Goal: Information Seeking & Learning: Learn about a topic

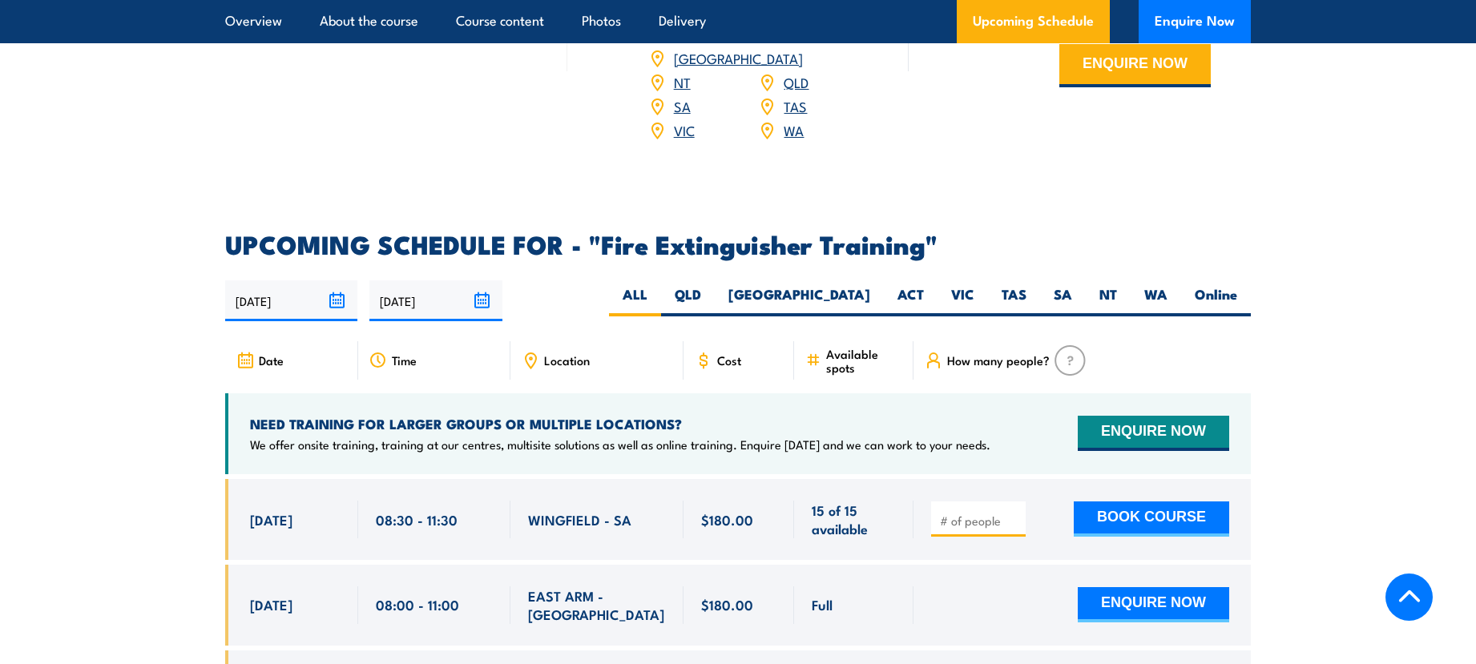
scroll to position [2484, 0]
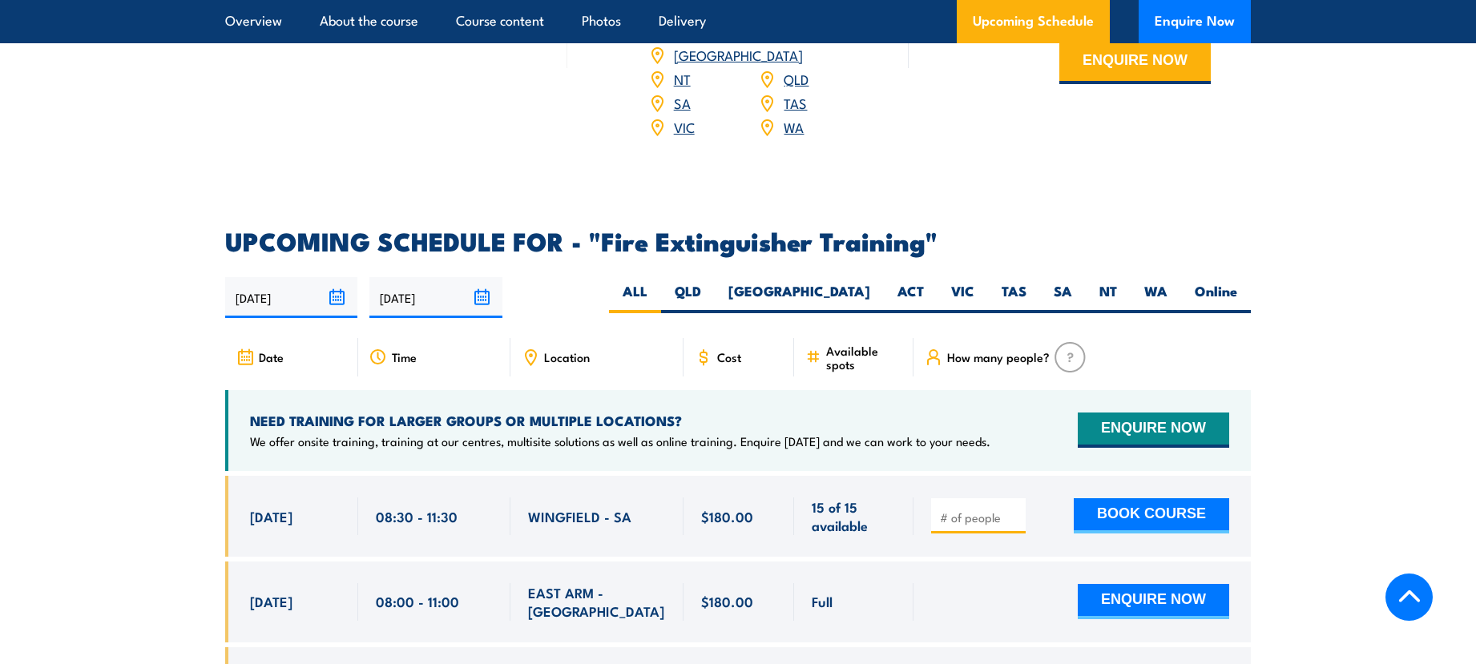
click at [715, 282] on label "QLD" at bounding box center [688, 297] width 54 height 31
click at [711, 282] on input "QLD" at bounding box center [706, 287] width 10 height 10
radio input "true"
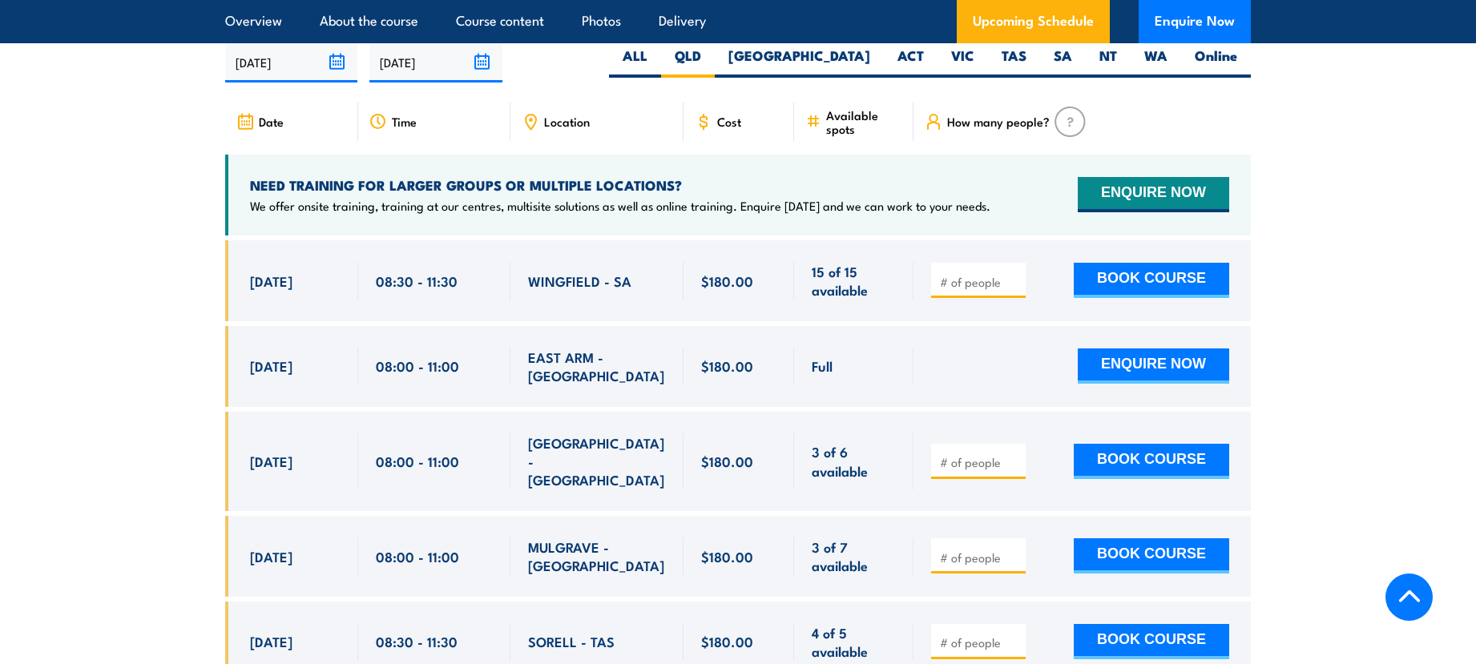
scroll to position [2856, 0]
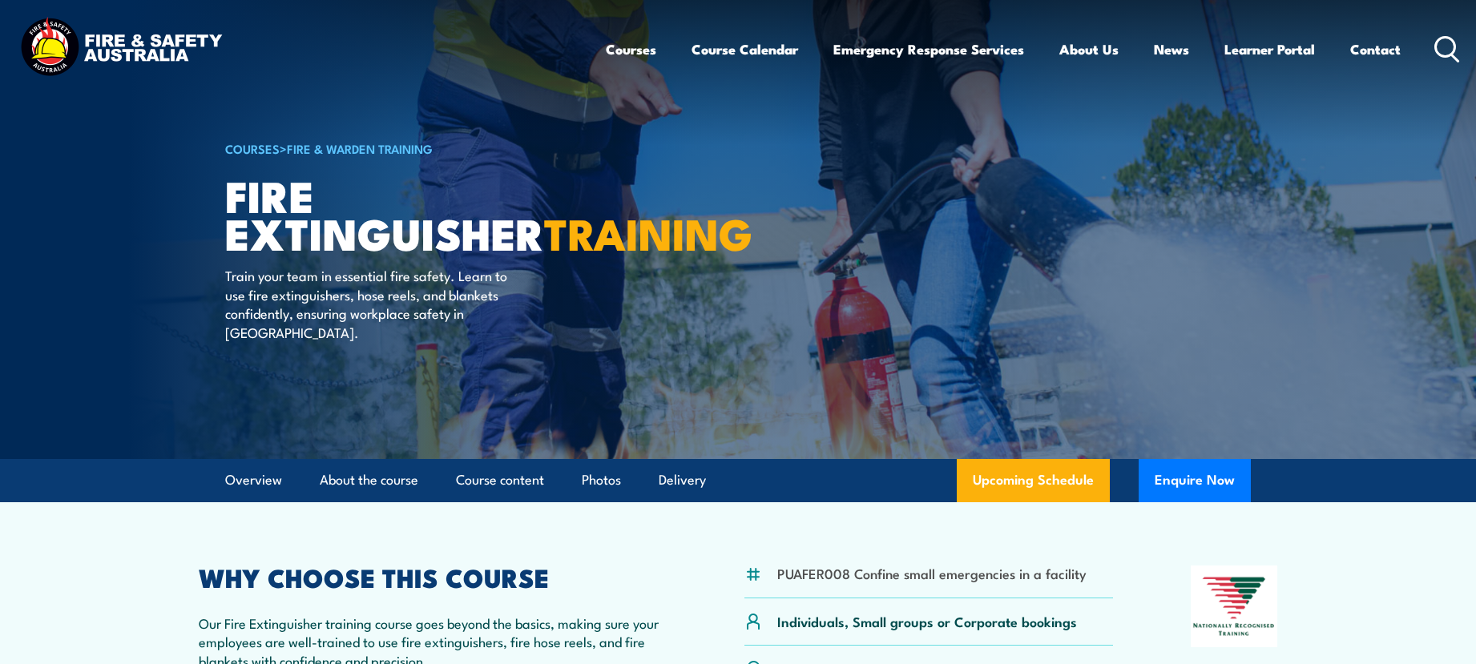
click at [1365, 50] on link "Contact" at bounding box center [1375, 49] width 50 height 42
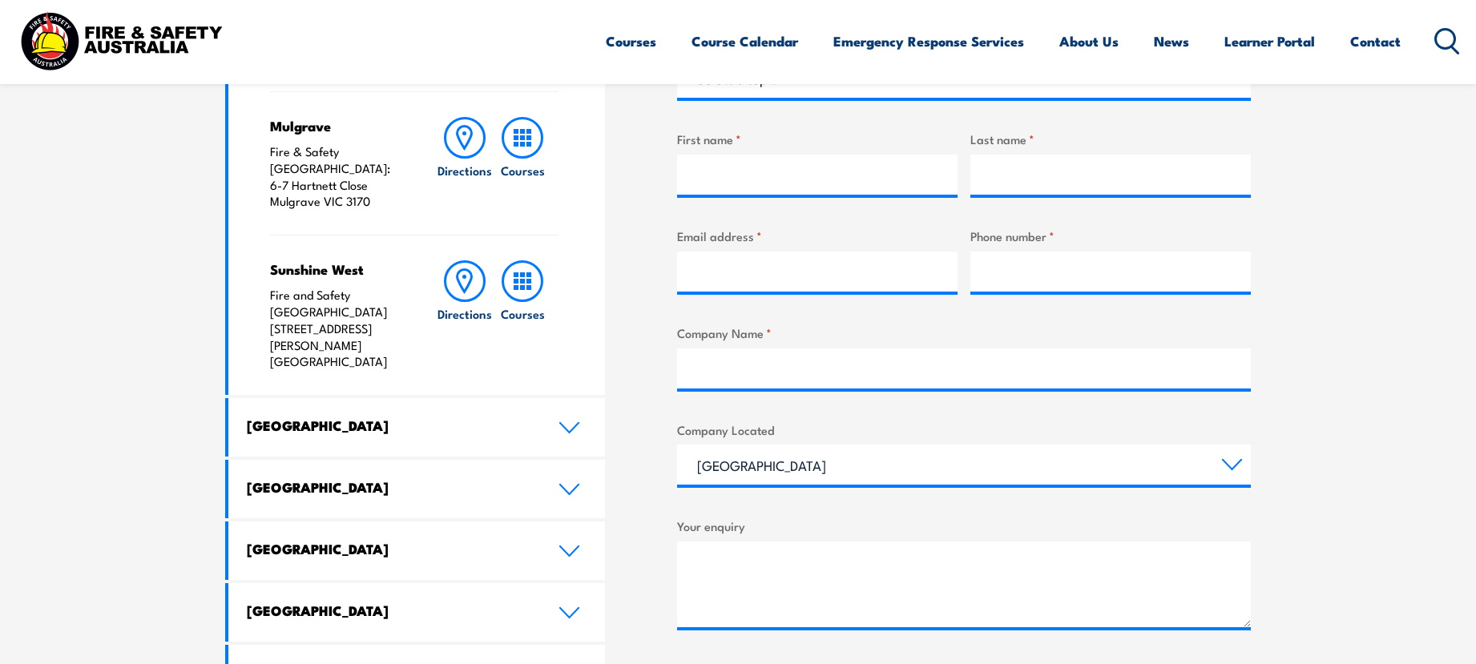
scroll to position [641, 0]
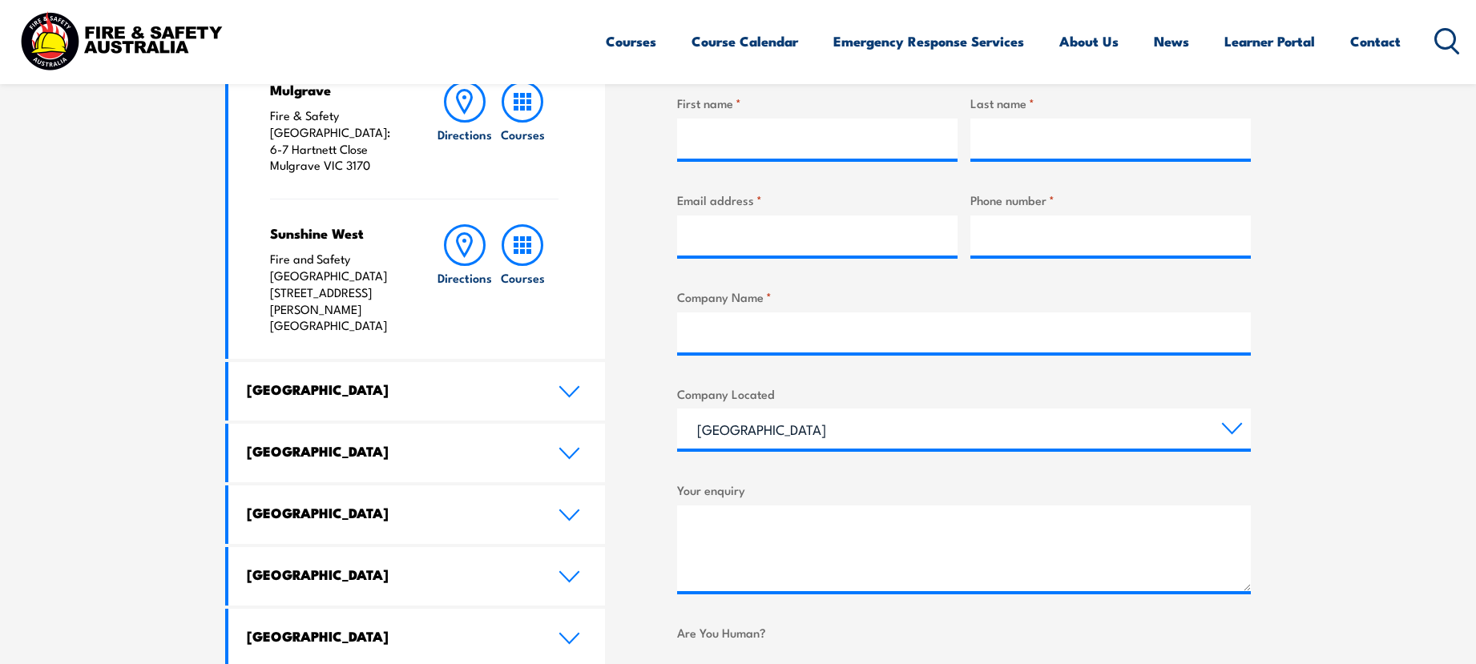
click at [565, 447] on icon at bounding box center [569, 453] width 22 height 13
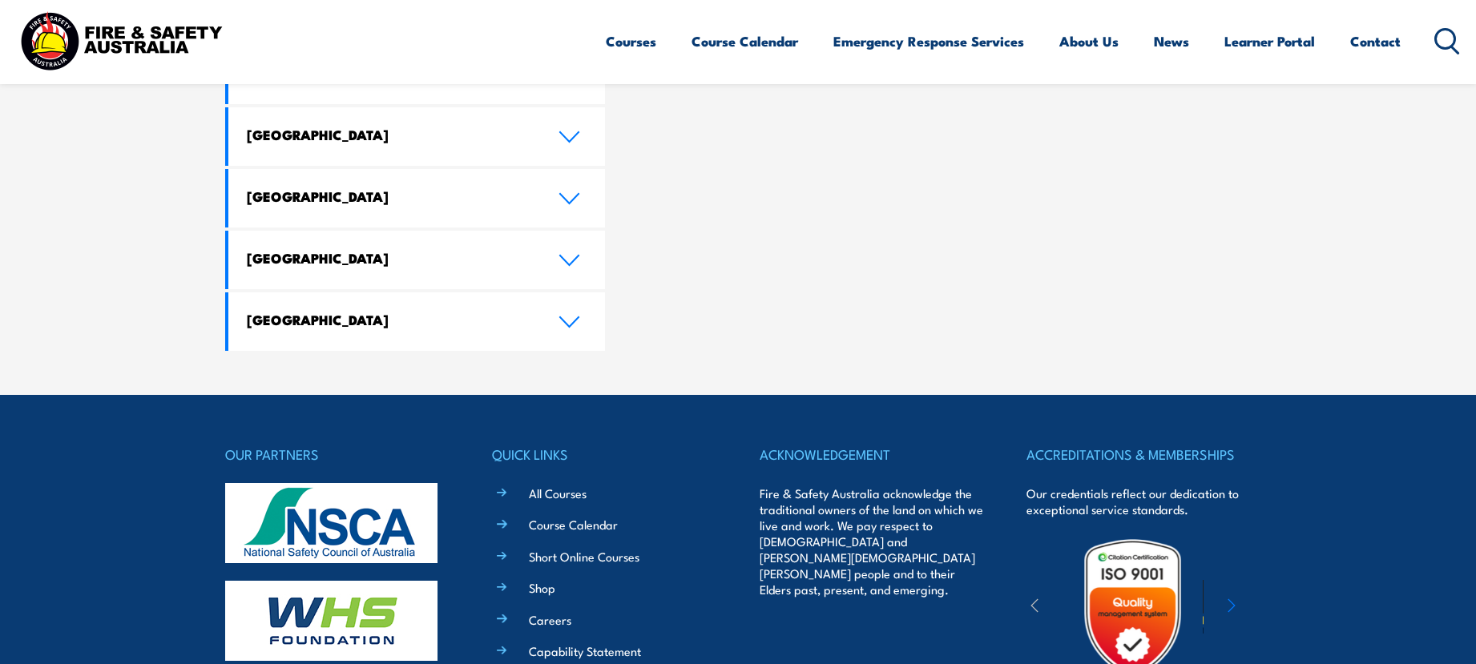
scroll to position [1522, 0]
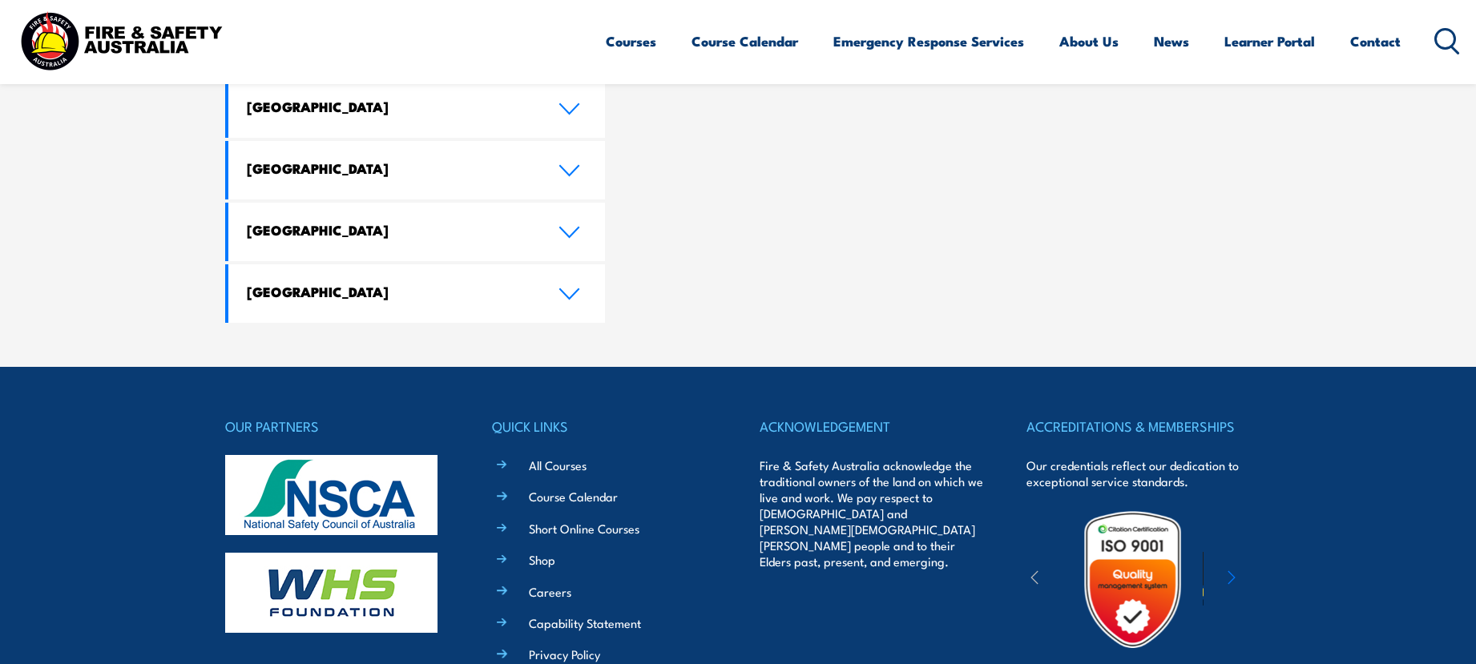
click at [547, 457] on link "All Courses" at bounding box center [558, 465] width 58 height 17
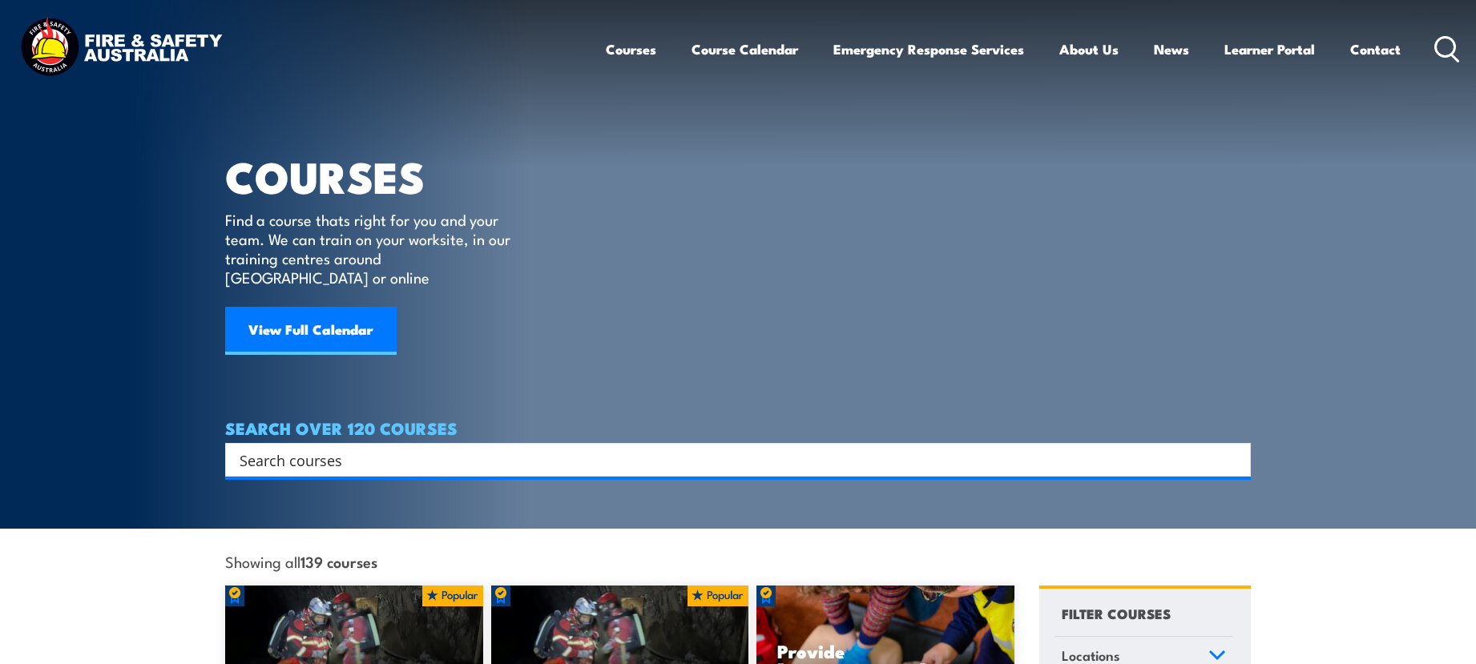
click at [0, 0] on link "About FSA" at bounding box center [0, 0] width 0 height 0
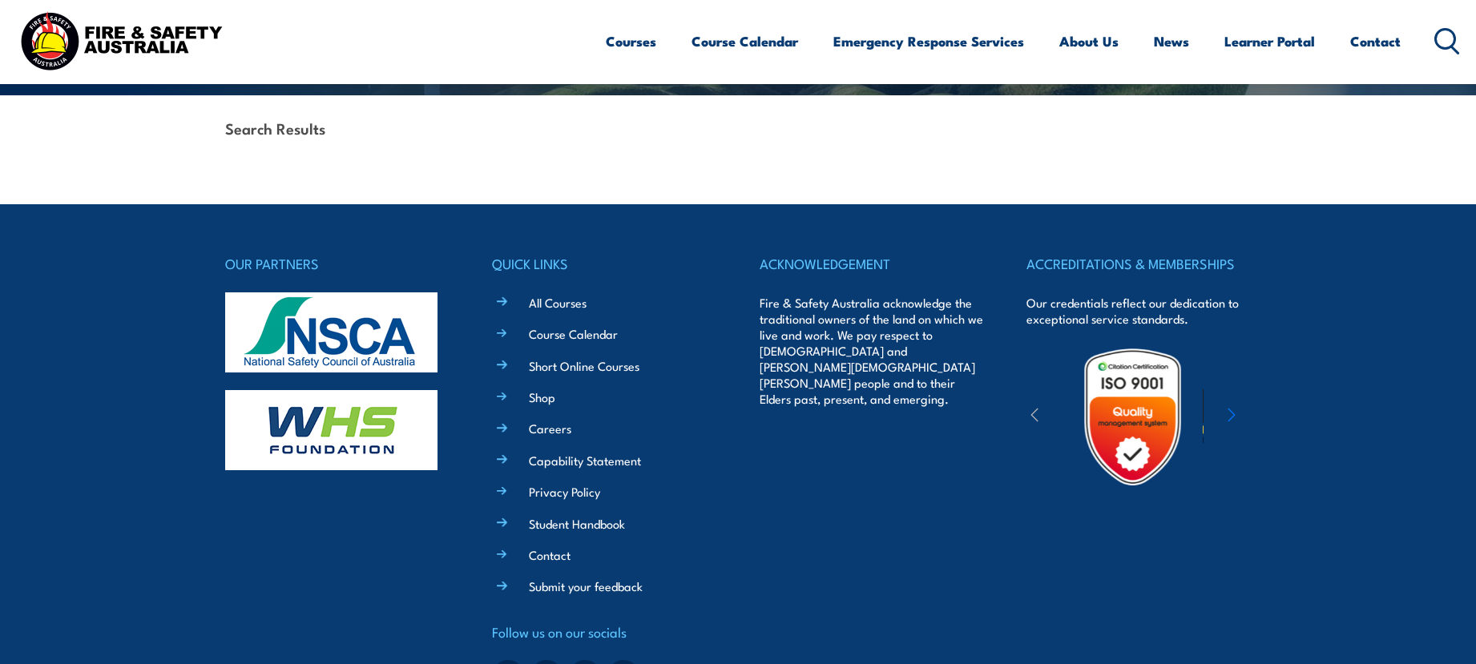
scroll to position [401, 0]
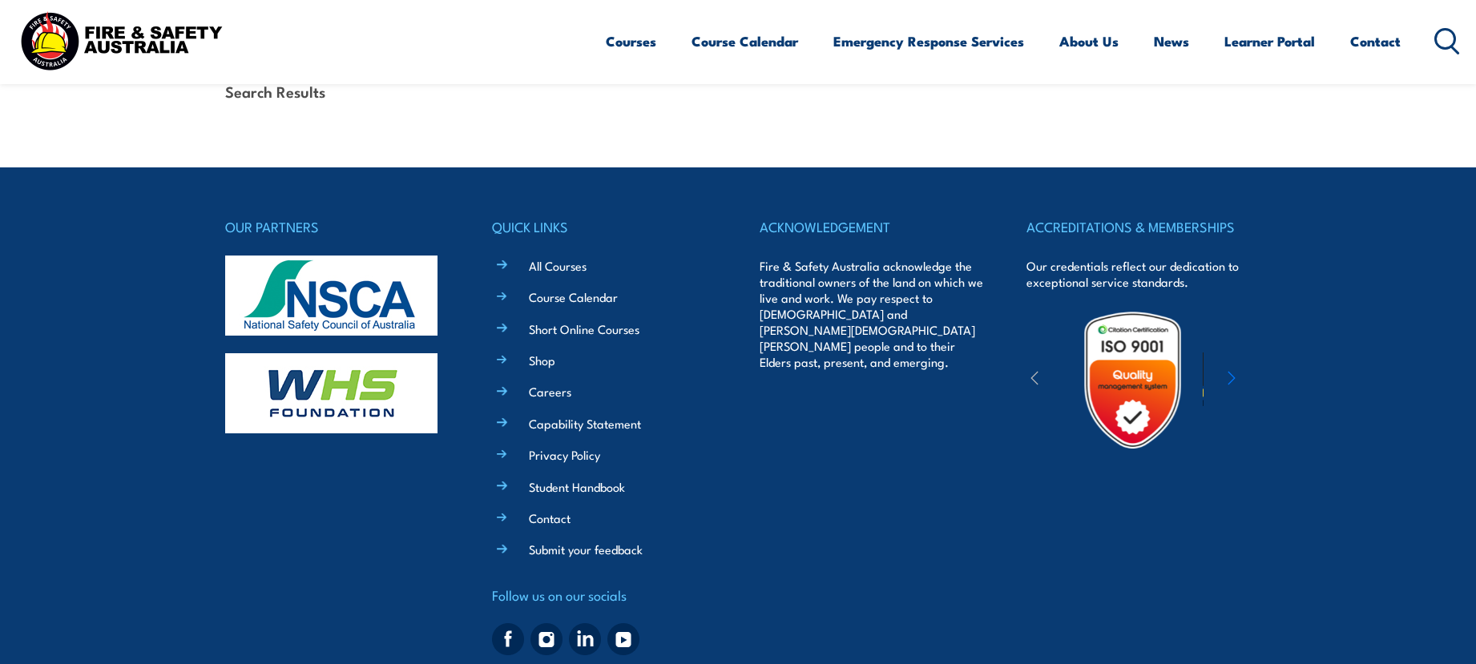
click at [547, 266] on link "All Courses" at bounding box center [558, 265] width 58 height 17
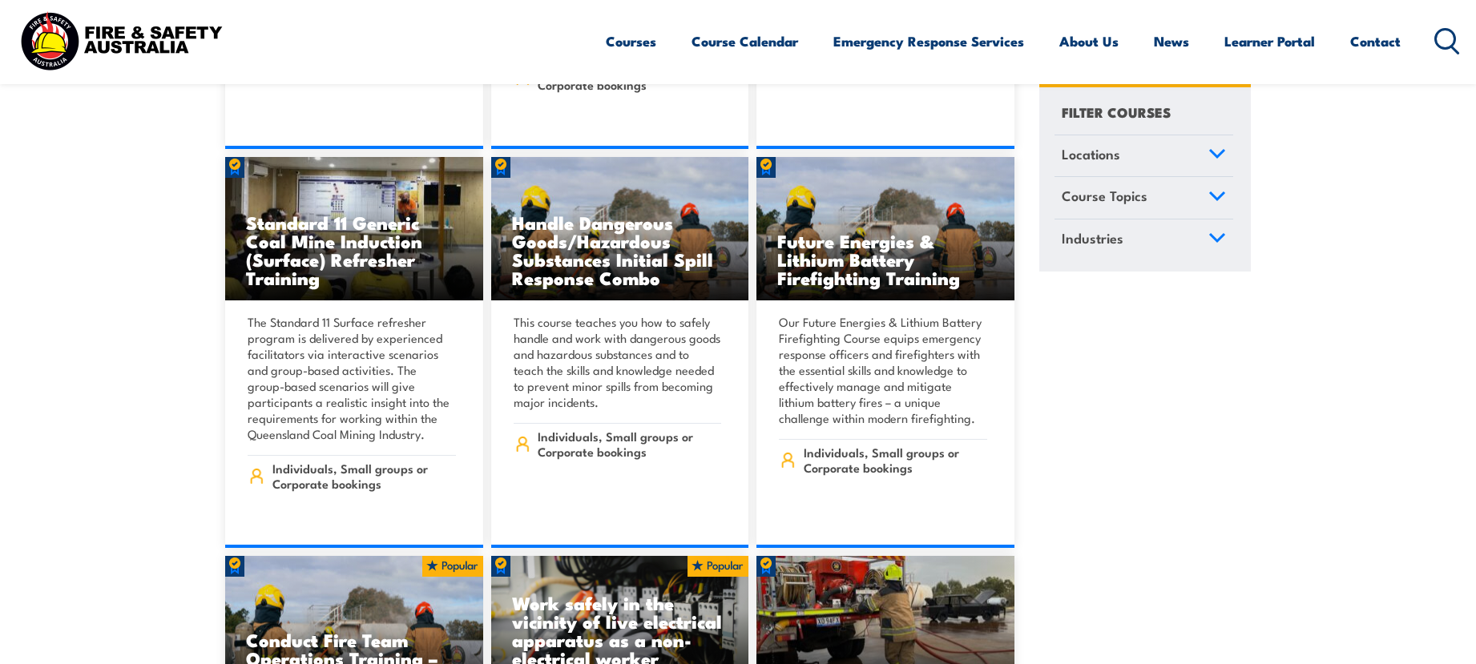
scroll to position [2083, 0]
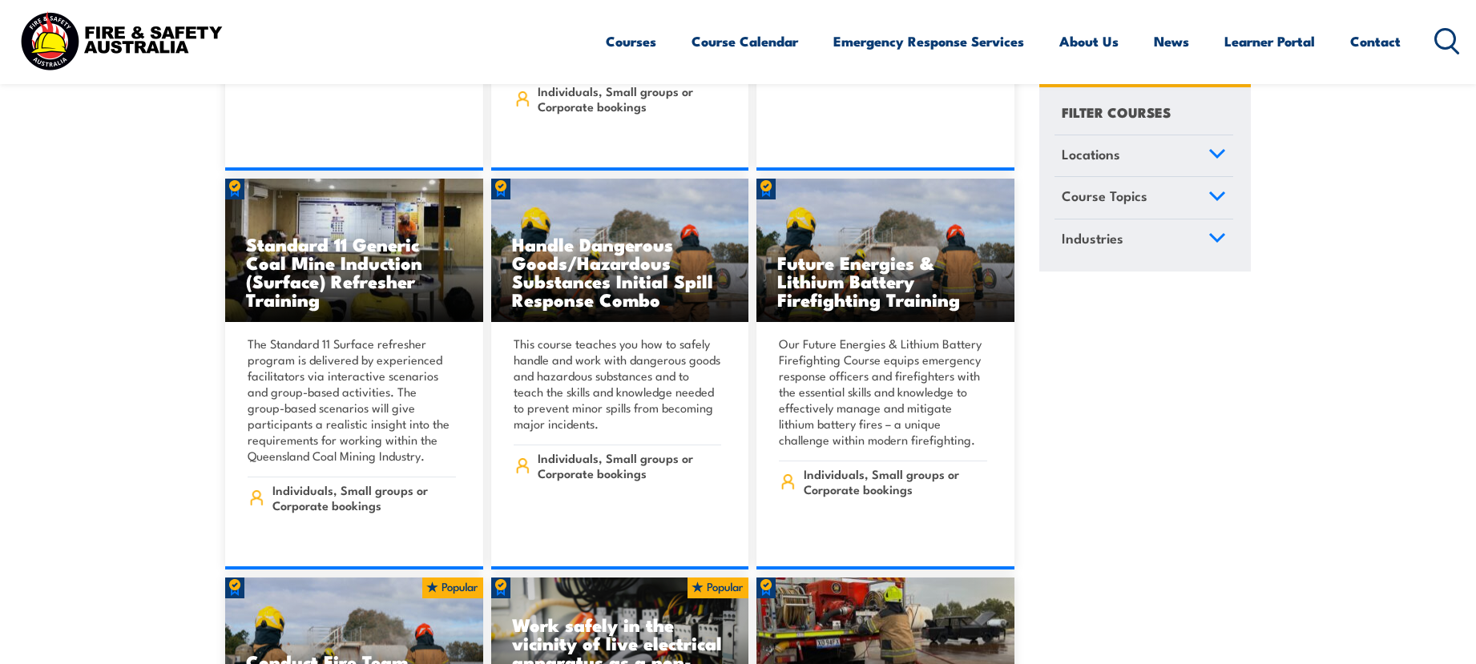
click at [607, 264] on h3 "Handle Dangerous Goods/Hazardous Substances Initial Spill Response Combo" at bounding box center [620, 272] width 216 height 74
click at [1092, 38] on link "About Us" at bounding box center [1088, 41] width 59 height 42
click at [1076, 38] on link "About Us" at bounding box center [1088, 41] width 59 height 42
click at [1217, 153] on icon at bounding box center [1217, 153] width 18 height 11
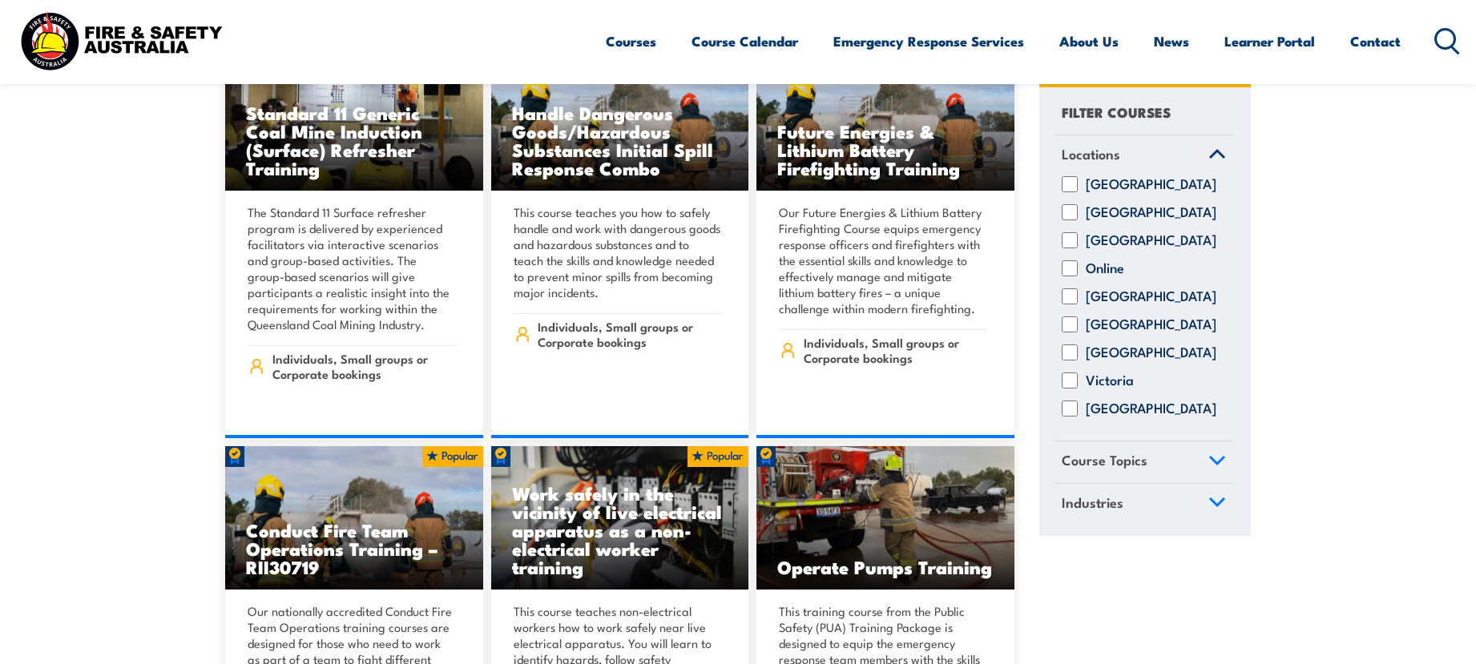
scroll to position [2243, 0]
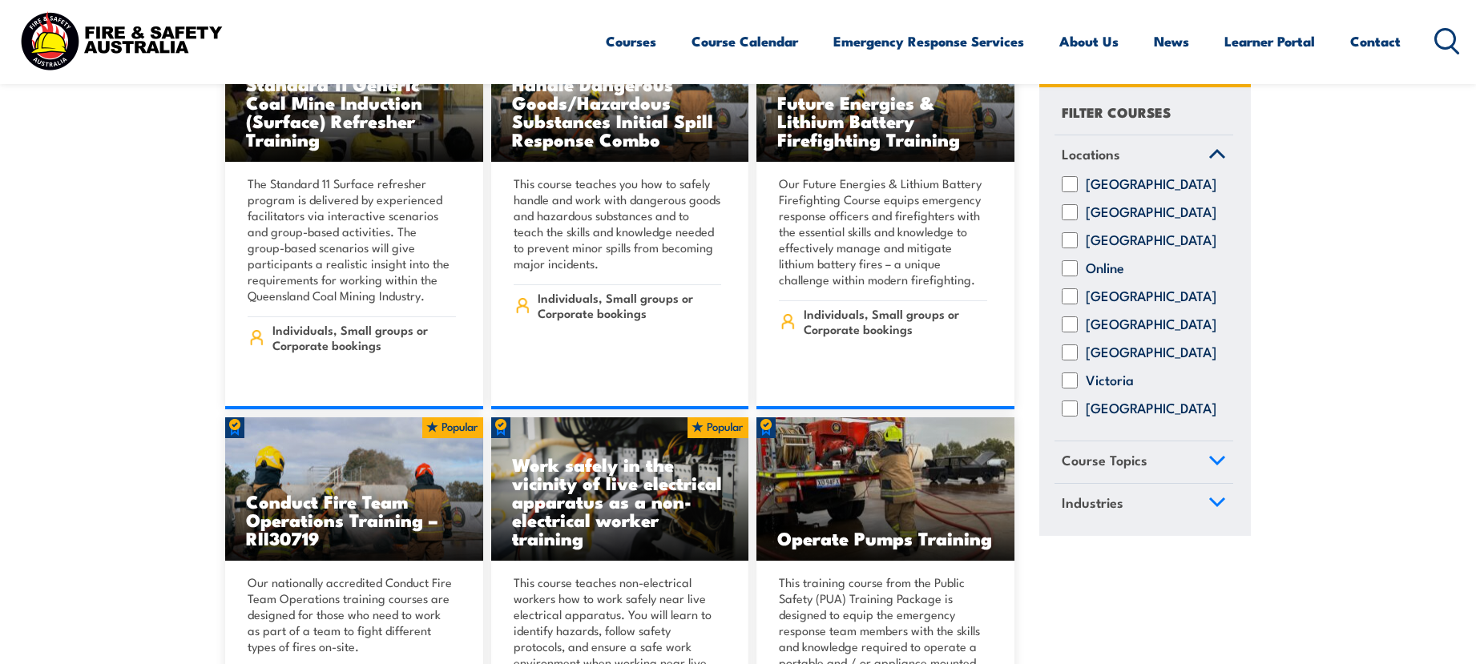
click at [1217, 466] on icon at bounding box center [1217, 460] width 18 height 11
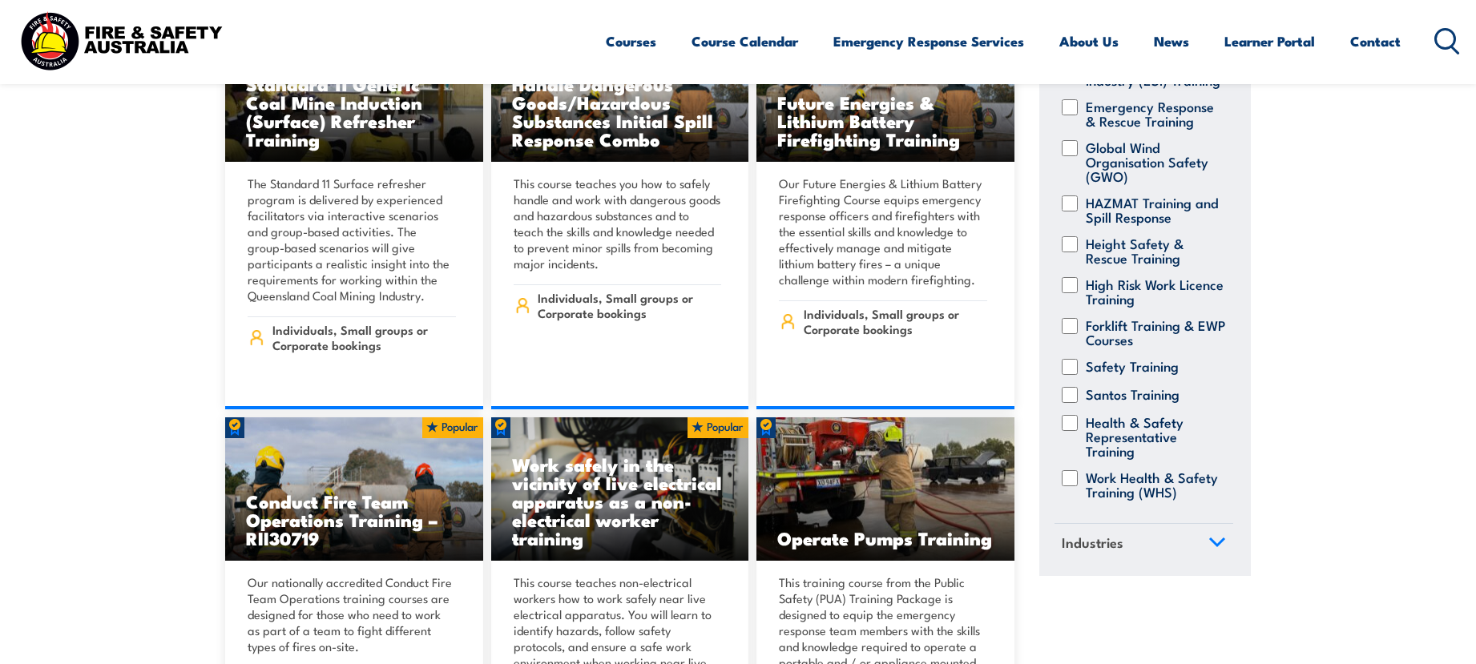
scroll to position [368, 0]
click at [1210, 544] on icon at bounding box center [1217, 542] width 14 height 7
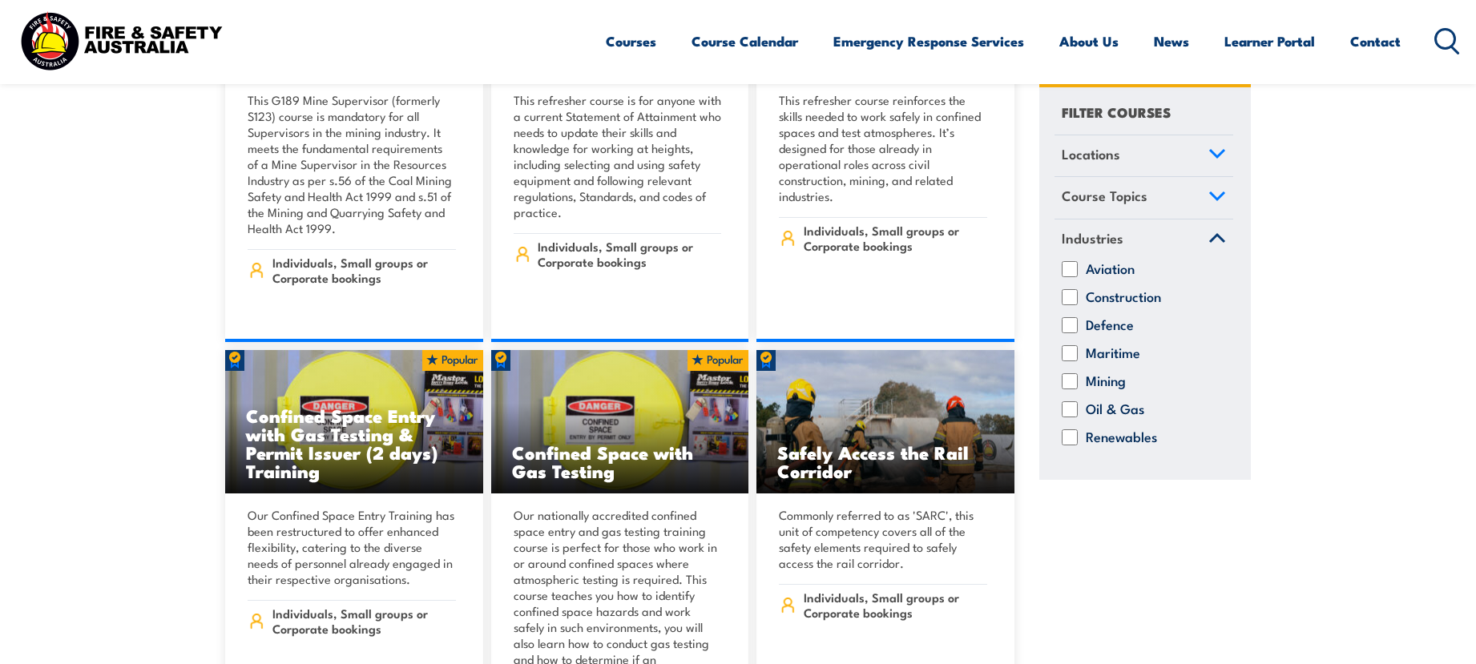
scroll to position [1442, 0]
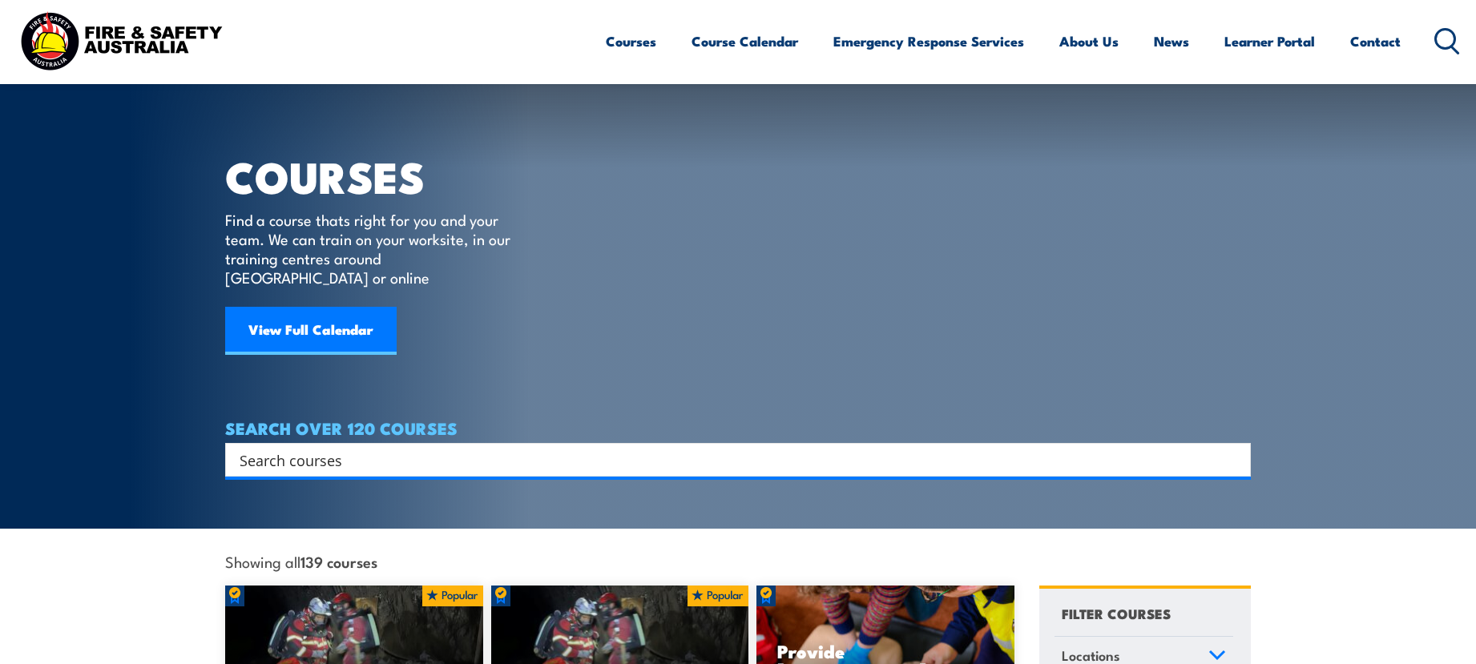
scroll to position [1442, 0]
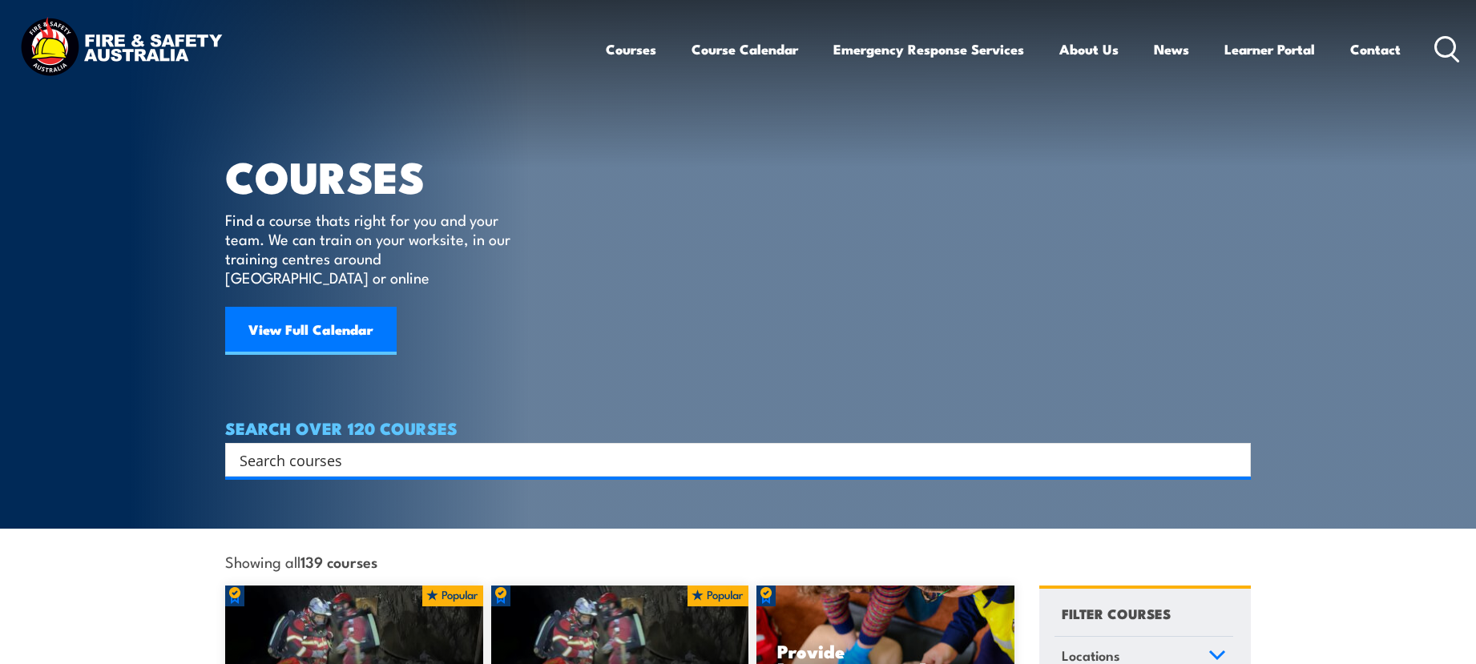
click at [1046, 260] on article "COURSES Find a course thats right for you and your team. We can train on your w…" at bounding box center [738, 238] width 1026 height 477
click at [928, 419] on h4 "SEARCH OVER 120 COURSES" at bounding box center [738, 428] width 1026 height 18
